Goal: Task Accomplishment & Management: Manage account settings

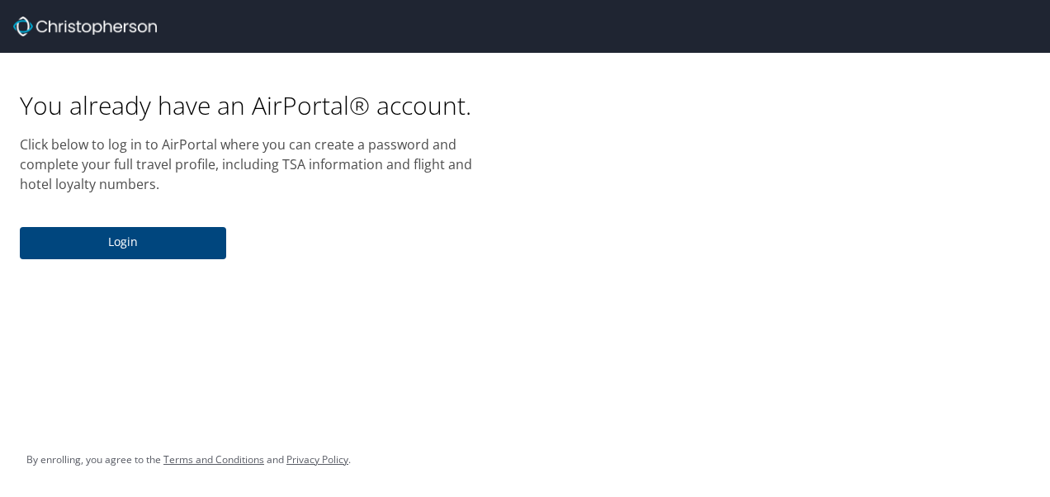
click at [117, 244] on span "Login" at bounding box center [123, 242] width 180 height 21
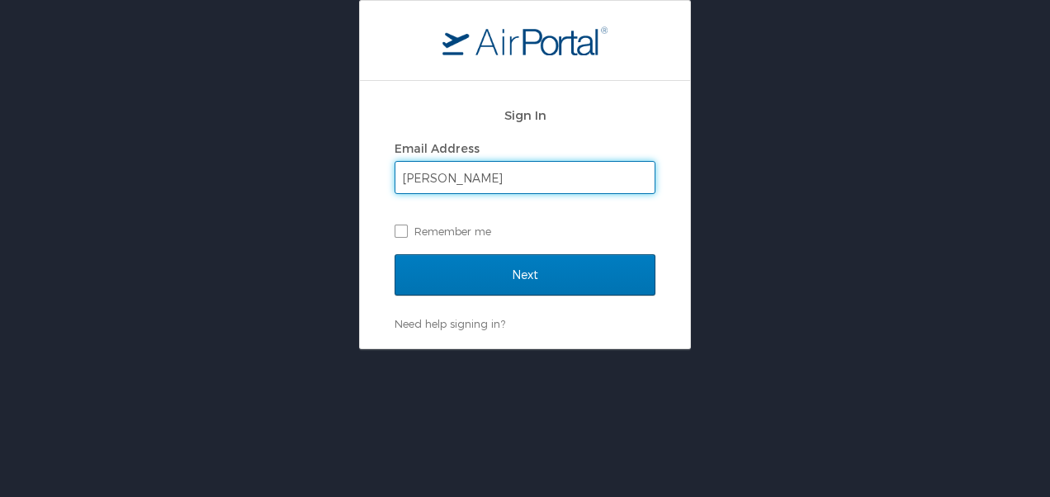
type input "[PERSON_NAME][EMAIL_ADDRESS][DOMAIN_NAME]"
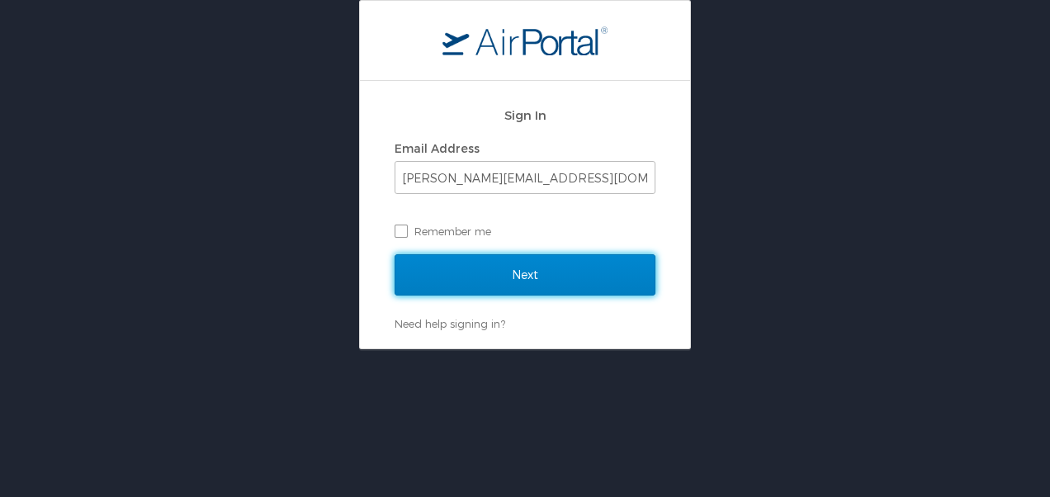
click at [507, 277] on input "Next" at bounding box center [525, 274] width 261 height 41
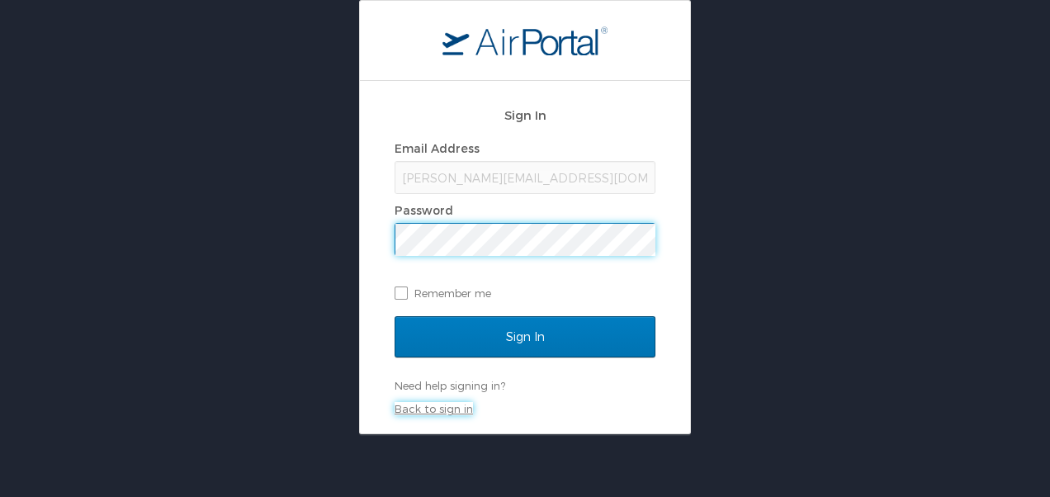
click at [408, 402] on link "Back to sign in" at bounding box center [434, 408] width 78 height 13
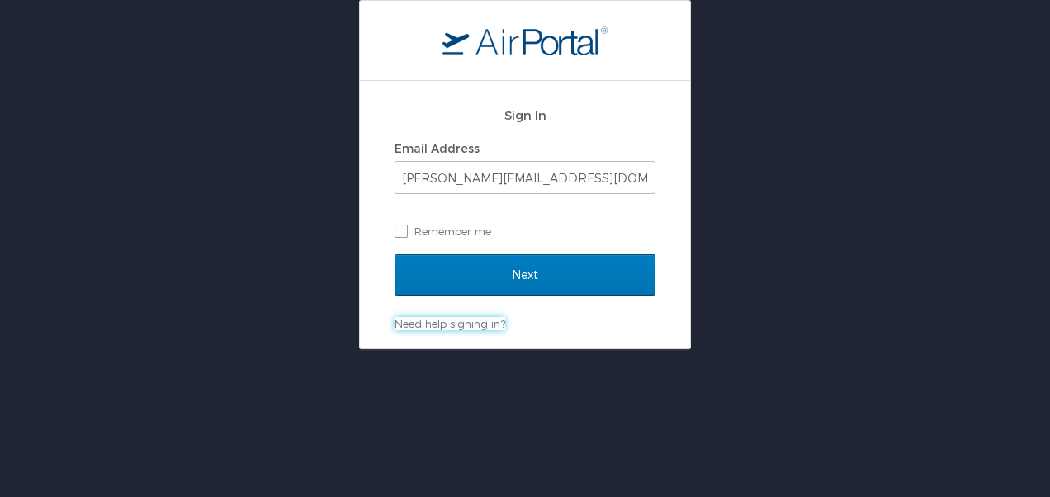
click at [436, 320] on link "Need help signing in?" at bounding box center [450, 323] width 111 height 13
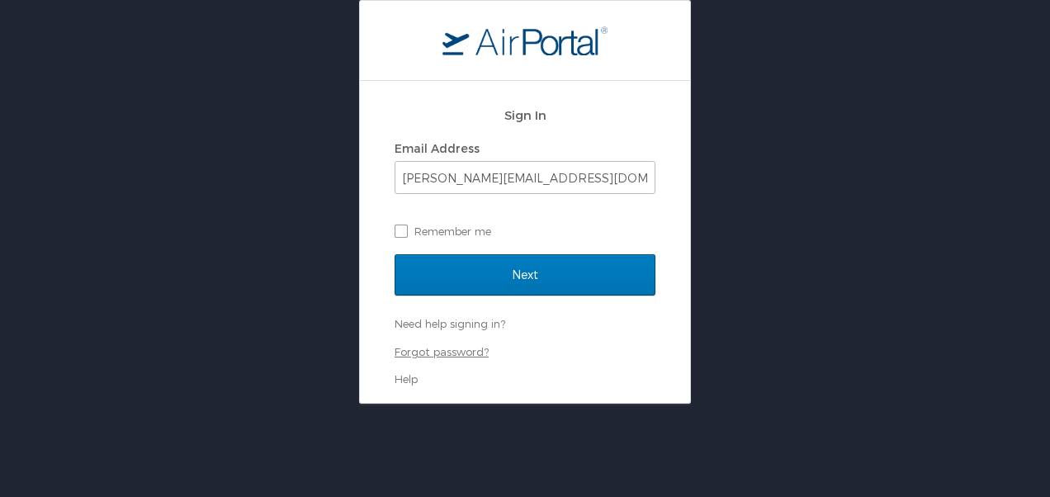
click at [456, 347] on link "Forgot password?" at bounding box center [442, 351] width 94 height 13
